Goal: Complete application form

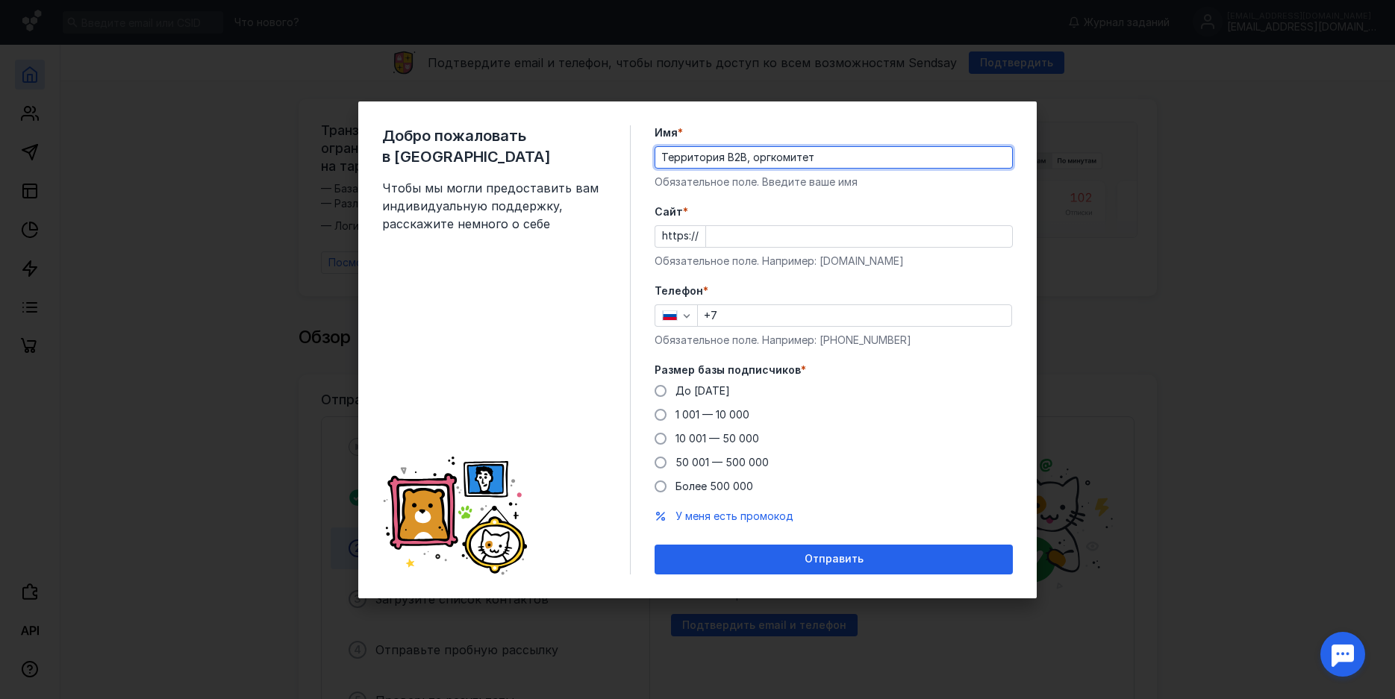
type input "Территория B2B, оргкомитет"
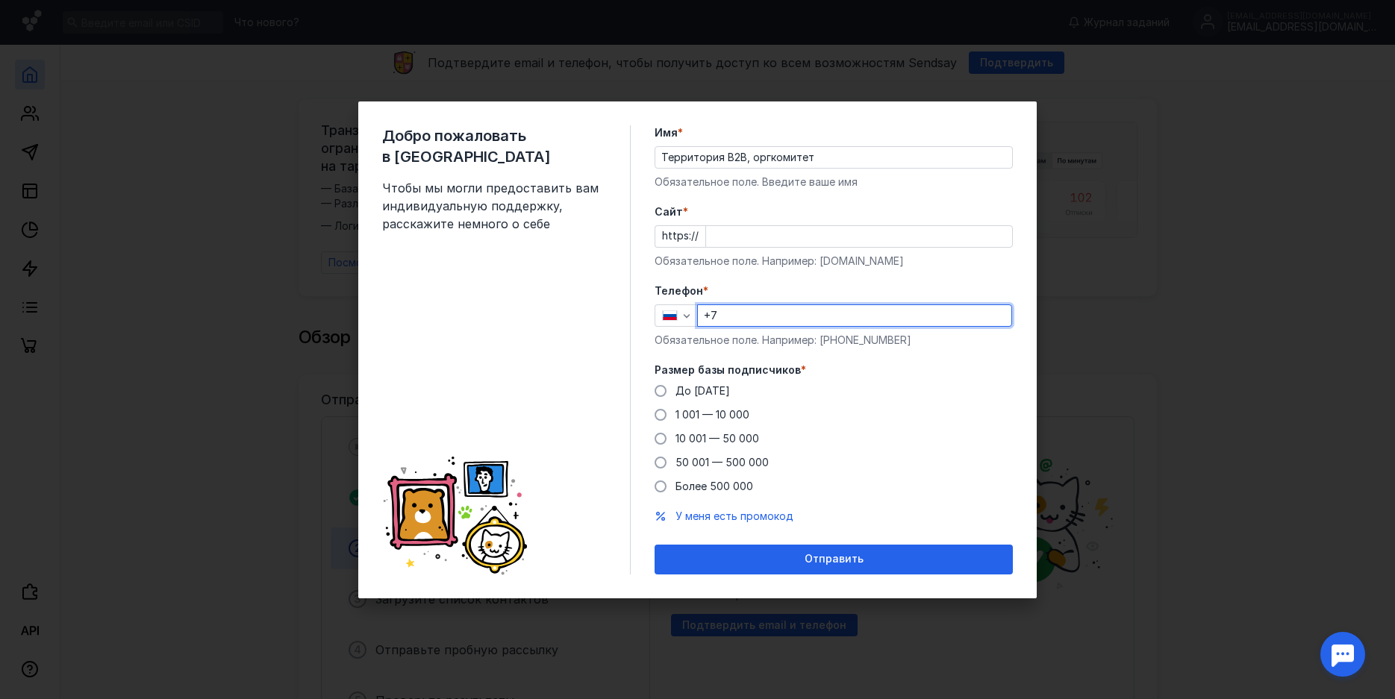
click at [745, 311] on input "+7" at bounding box center [854, 315] width 313 height 21
type input "[PHONE_NUMBER]"
click at [674, 393] on label "До [DATE]" at bounding box center [691, 391] width 75 height 15
click at [0, 0] on input "До [DATE]" at bounding box center [0, 0] width 0 height 0
drag, startPoint x: 708, startPoint y: 232, endPoint x: 380, endPoint y: 237, distance: 328.4
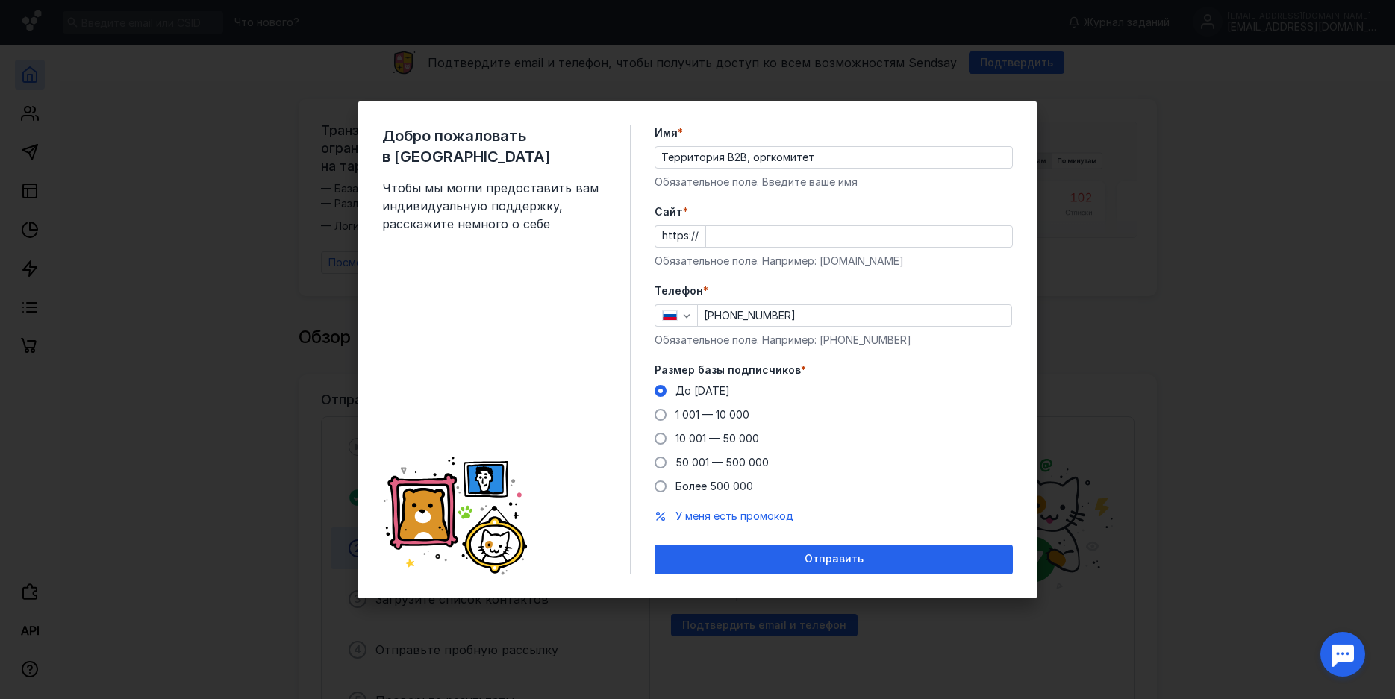
click at [705, 237] on div at bounding box center [858, 236] width 307 height 22
paste input "[DOMAIN_NAME][URL]"
type input "[DOMAIN_NAME][URL]"
click at [948, 410] on div "До [DATE] 1 001 — 10 000 10 001 — 50 000 50 001 — 500 000 Более 500 000" at bounding box center [833, 439] width 358 height 110
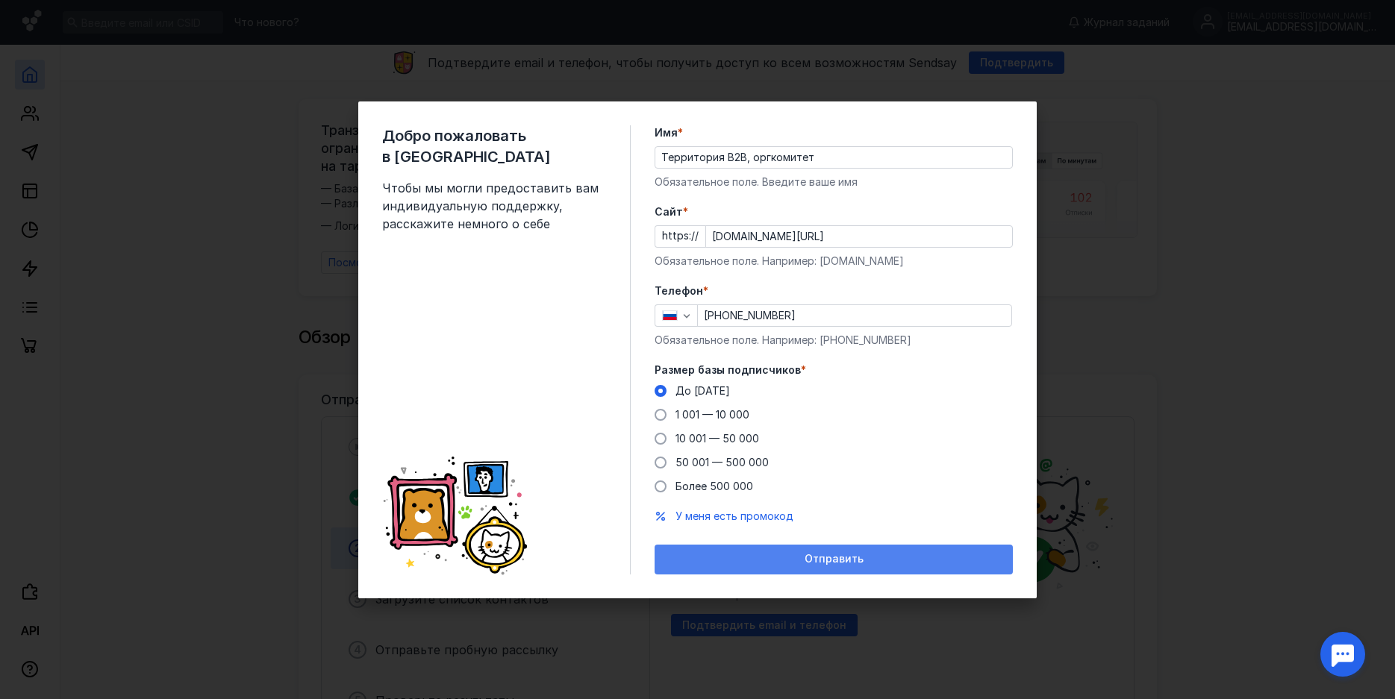
click at [891, 551] on div "Отправить" at bounding box center [833, 560] width 358 height 30
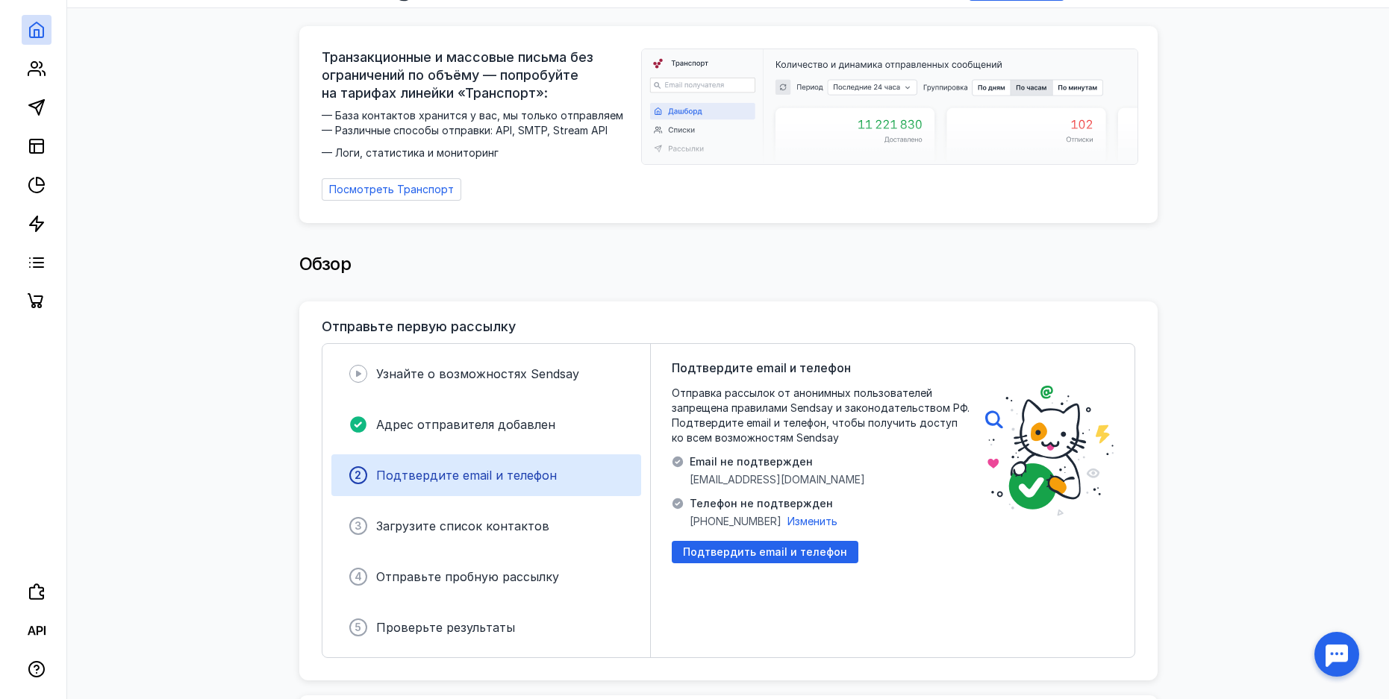
scroll to position [76, 0]
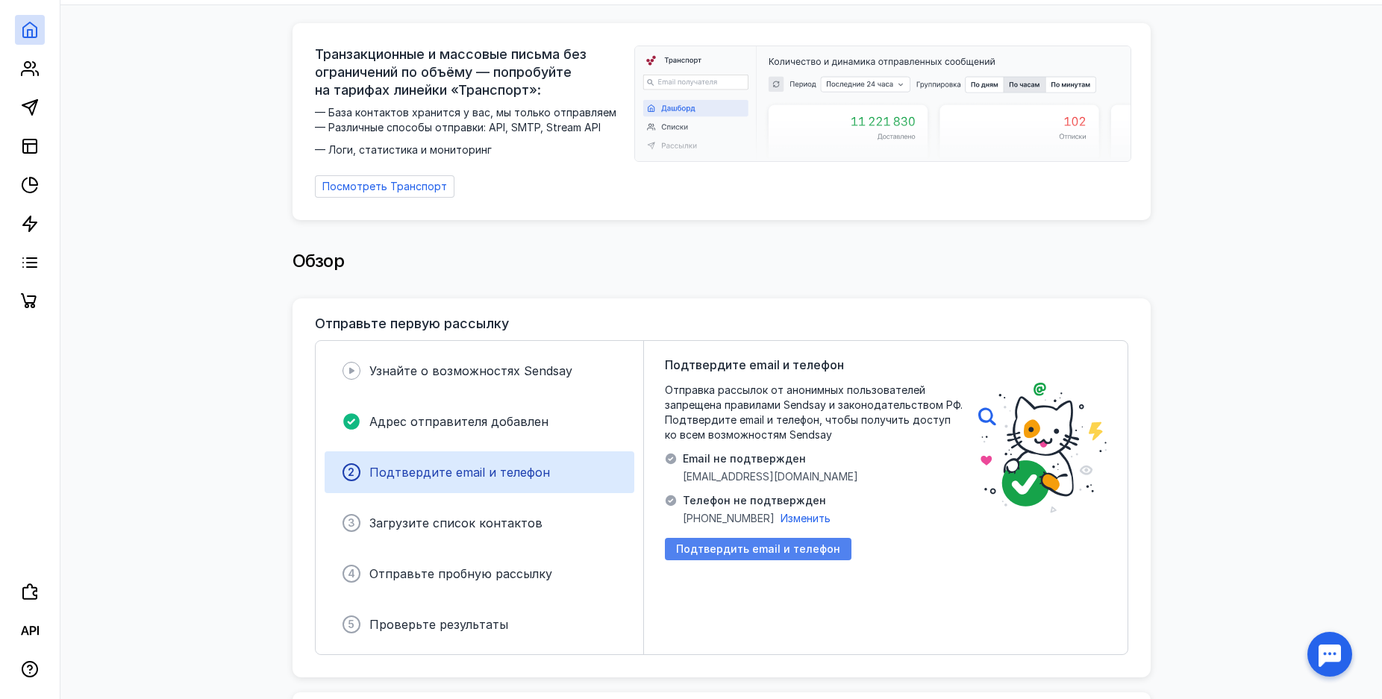
click at [791, 543] on span "Подтвердить email и телефон" at bounding box center [758, 549] width 164 height 13
